Goal: Check status: Check status

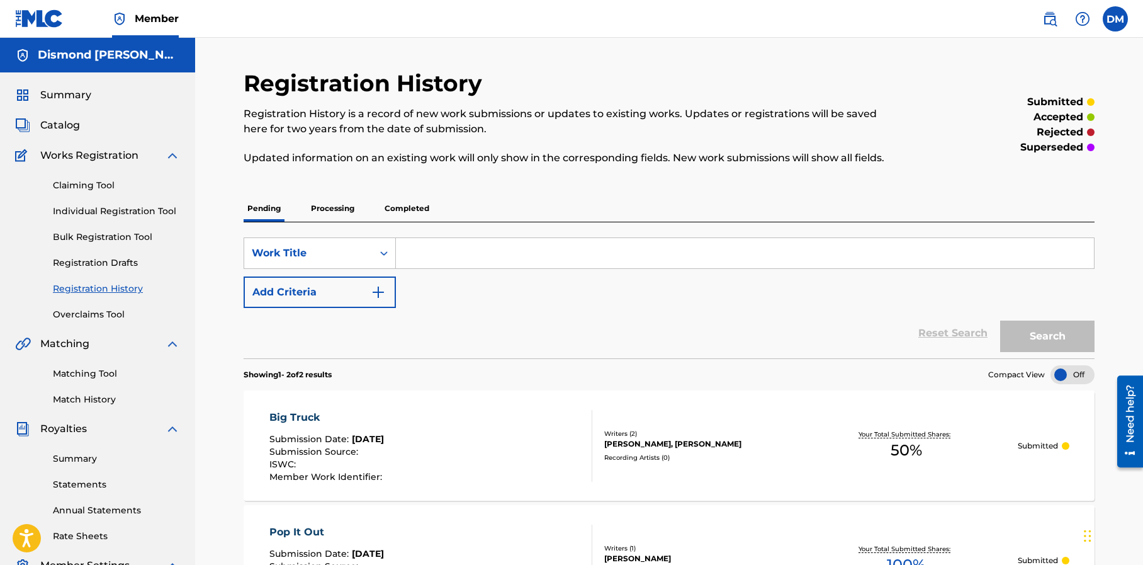
click at [79, 95] on span "Summary" at bounding box center [65, 95] width 51 height 15
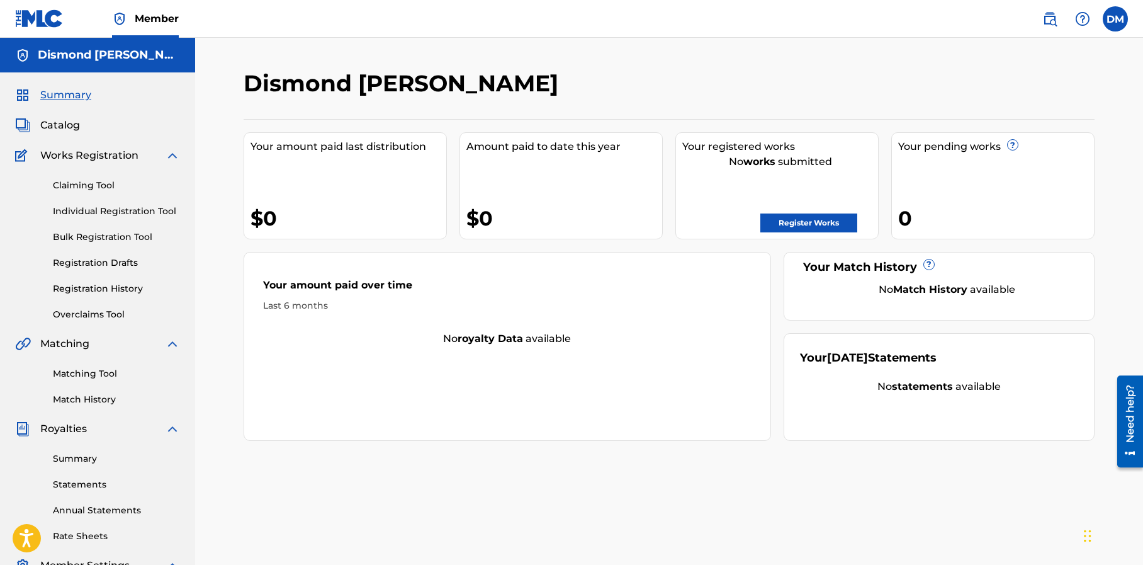
click at [72, 55] on h5 "Dismond [PERSON_NAME]" at bounding box center [109, 55] width 142 height 14
click at [782, 221] on link "Register Works" at bounding box center [808, 222] width 97 height 19
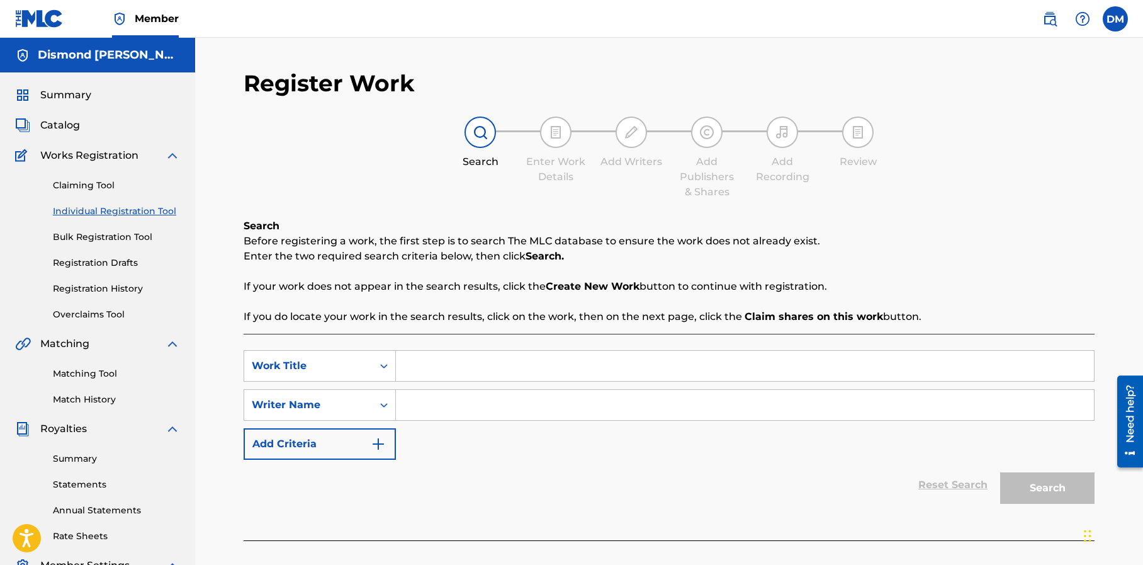
click at [102, 288] on link "Registration History" at bounding box center [116, 288] width 127 height 13
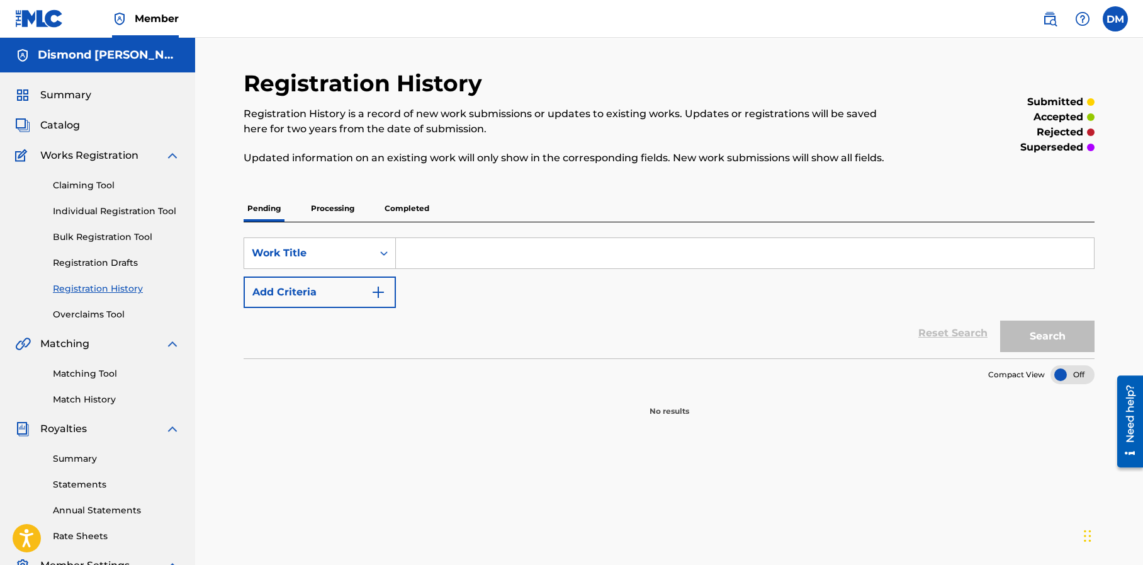
click at [327, 204] on p "Processing" at bounding box center [332, 208] width 51 height 26
